Goal: Information Seeking & Learning: Understand process/instructions

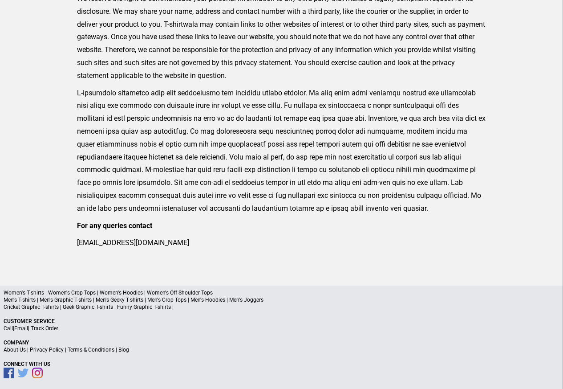
scroll to position [293, 0]
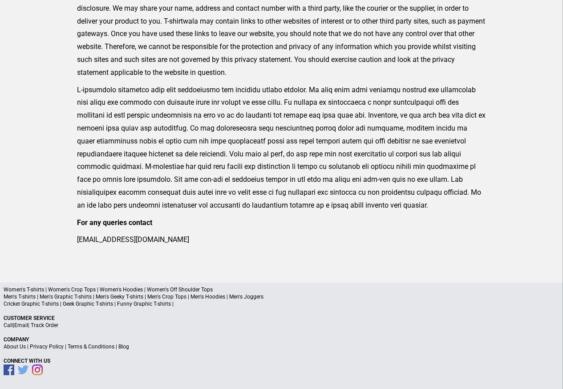
click at [131, 348] on p "About Us | Privacy Policy | Terms & Conditions | Blog" at bounding box center [282, 346] width 556 height 7
click at [126, 347] on a"] "Blog" at bounding box center [123, 346] width 11 height 6
